Goal: Task Accomplishment & Management: Use online tool/utility

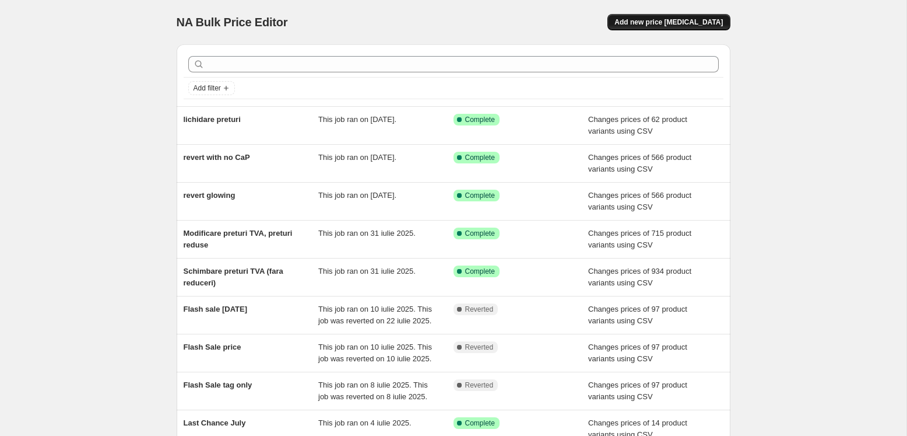
click at [688, 19] on span "Add new price [MEDICAL_DATA]" at bounding box center [669, 21] width 108 height 9
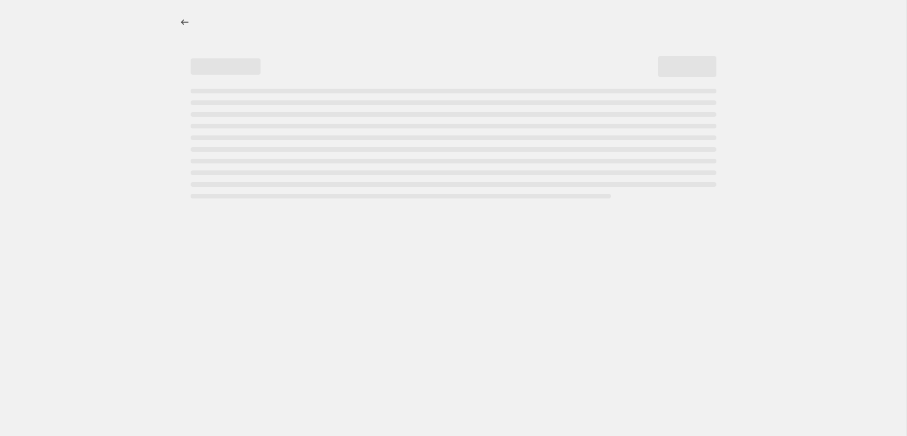
select select "percentage"
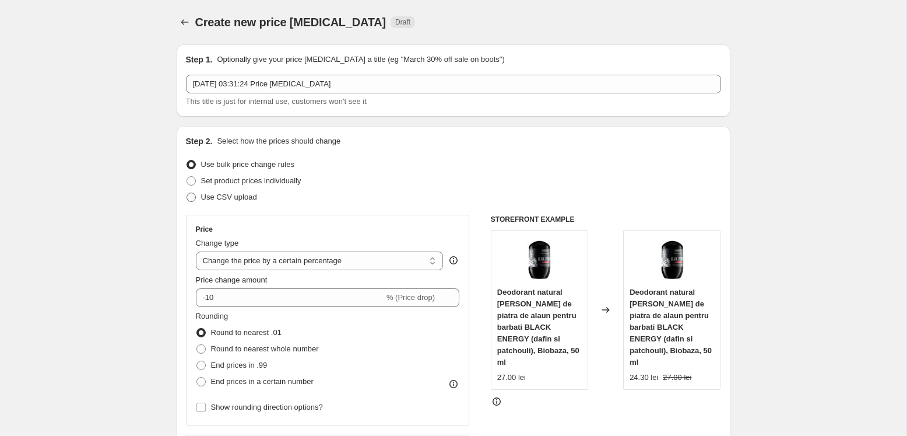
click at [215, 196] on span "Use CSV upload" at bounding box center [229, 196] width 56 height 9
click at [187, 193] on input "Use CSV upload" at bounding box center [187, 192] width 1 height 1
radio input "true"
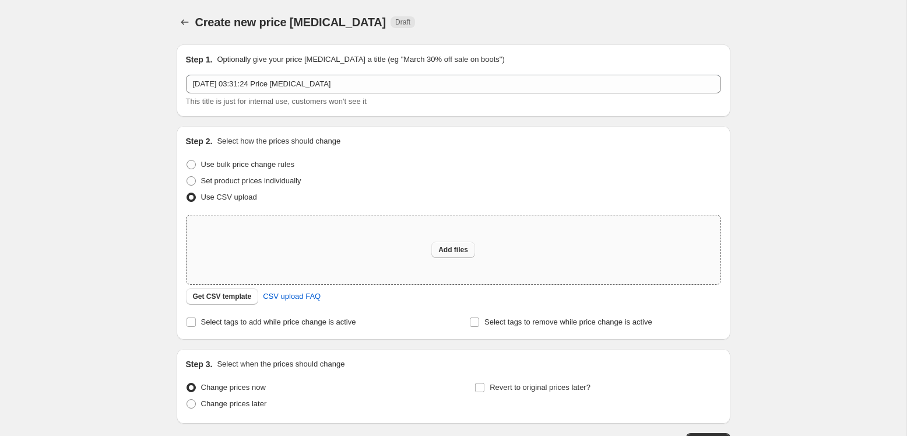
click at [441, 248] on span "Add files" at bounding box center [453, 249] width 30 height 9
click at [235, 296] on span "Get CSV template" at bounding box center [222, 296] width 59 height 9
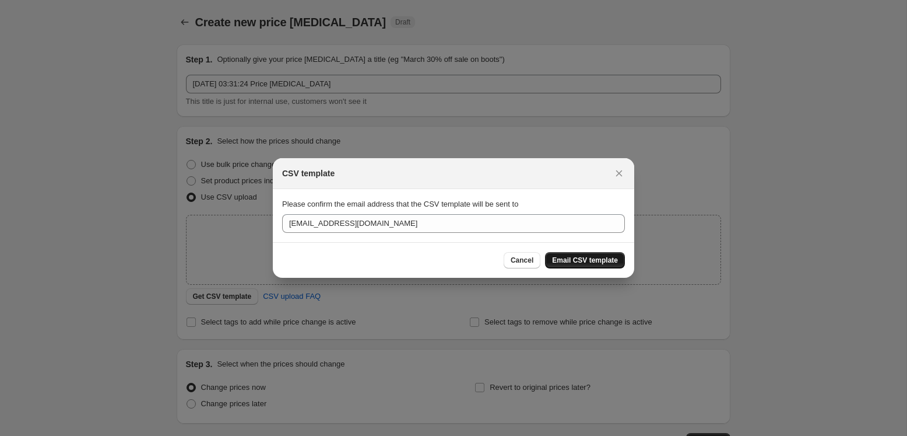
click at [596, 257] on span "Email CSV template" at bounding box center [585, 259] width 66 height 9
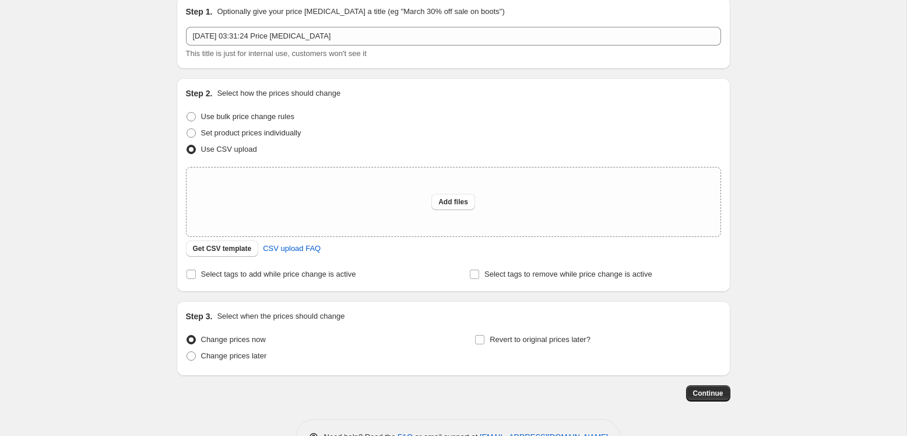
scroll to position [51, 0]
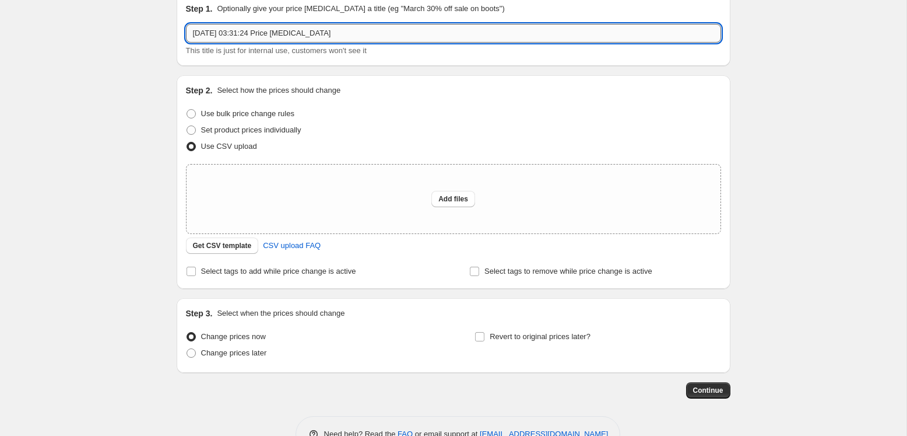
click at [349, 26] on input "25 aug. 2025, 03:31:24 Price change job" at bounding box center [453, 33] width 535 height 19
type input "Back to school"
click at [416, 192] on div "Add files" at bounding box center [454, 198] width 534 height 69
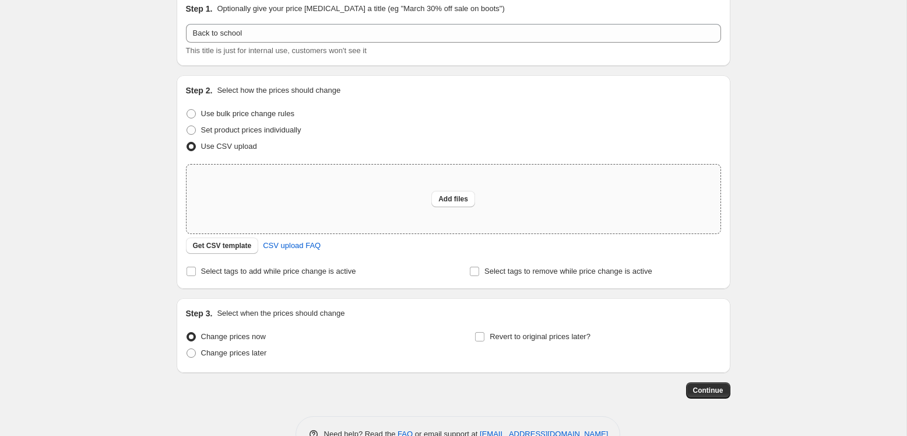
type input "C:\fakepath\csv_template_user_53541 - csv_template_user_53541 (8).csv"
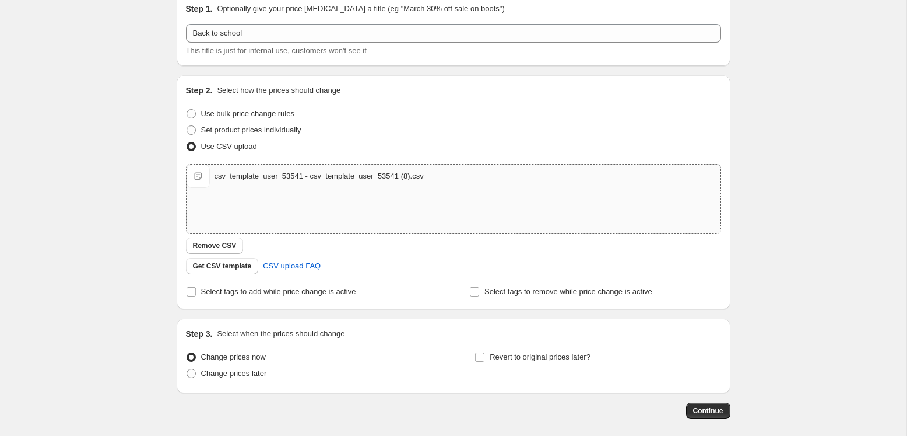
scroll to position [106, 0]
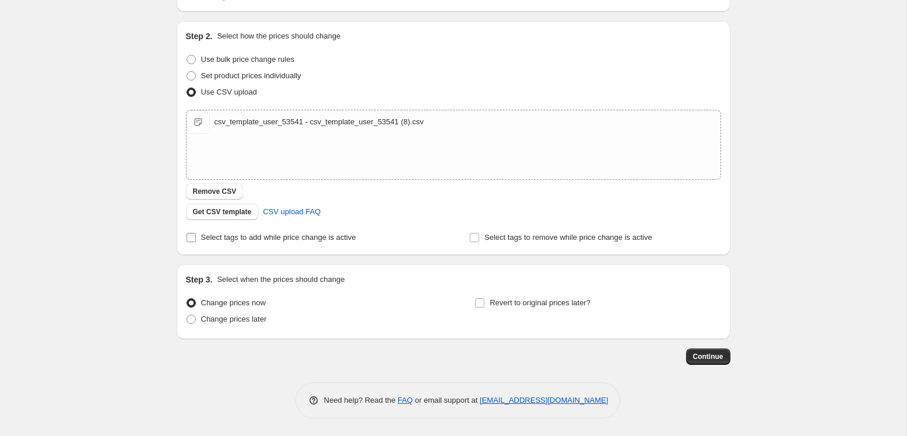
click at [212, 237] on span "Select tags to add while price change is active" at bounding box center [278, 237] width 155 height 9
click at [196, 237] on input "Select tags to add while price change is active" at bounding box center [191, 237] width 9 height 9
checkbox input "true"
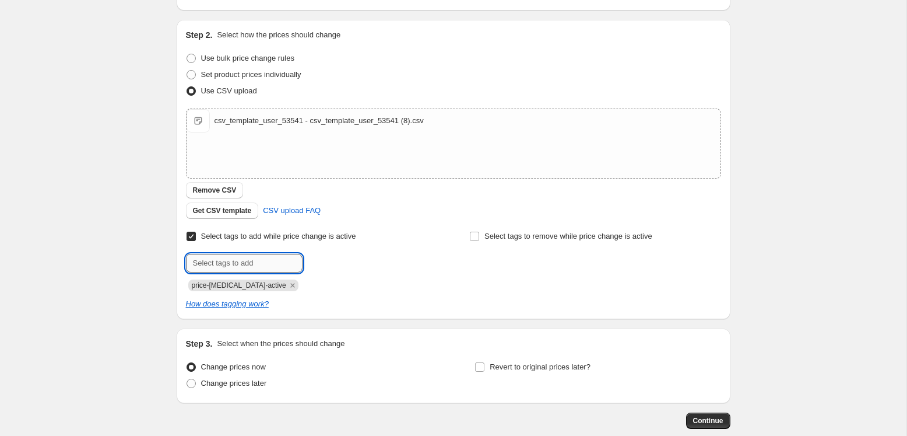
click at [262, 268] on input "text" at bounding box center [244, 263] width 117 height 19
type input "back-to-school-2025"
click at [703, 423] on span "Continue" at bounding box center [708, 420] width 30 height 9
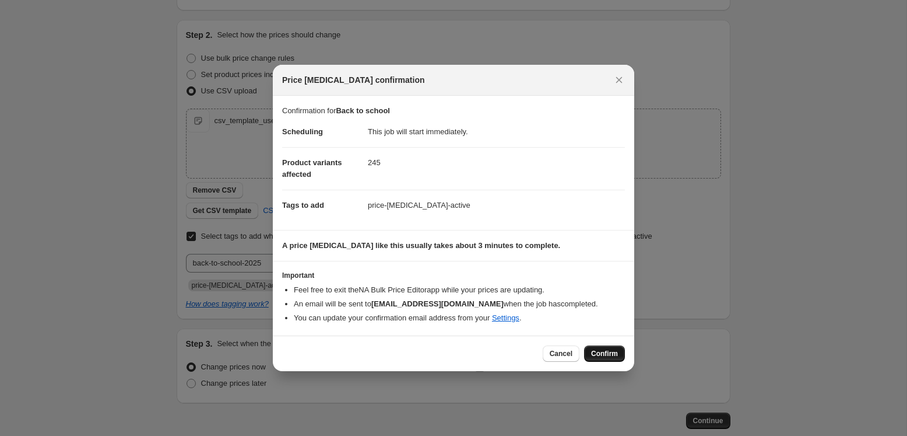
click at [614, 346] on button "Confirm" at bounding box center [604, 353] width 41 height 16
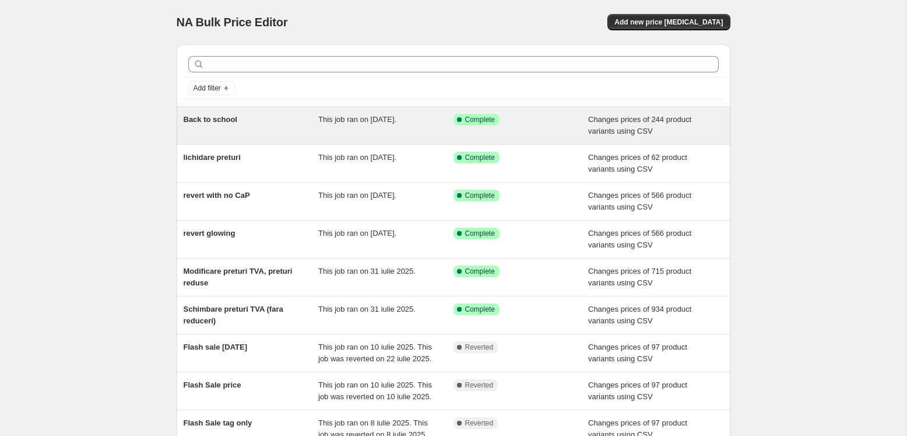
click at [219, 124] on div "Back to school" at bounding box center [251, 125] width 135 height 23
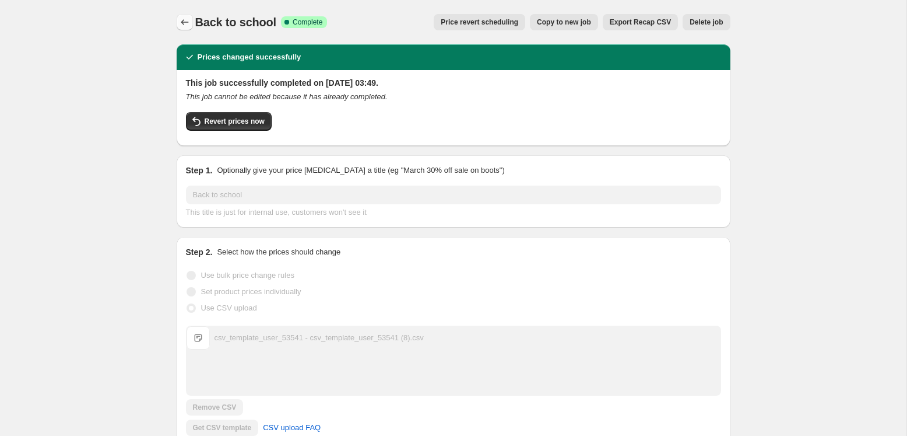
click at [187, 18] on icon "Price change jobs" at bounding box center [185, 22] width 12 height 12
